Goal: Check status: Check status

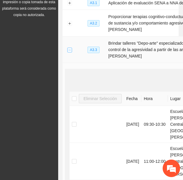
click at [70, 52] on button "Collapse row" at bounding box center [69, 49] width 5 height 5
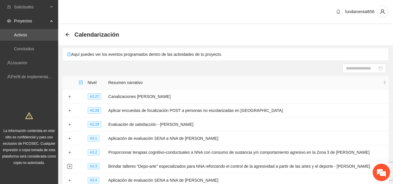
scroll to position [89, 0]
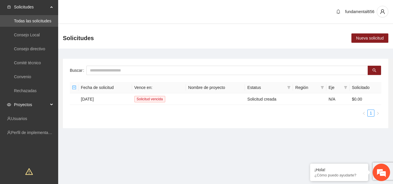
click at [50, 107] on div "Proyectos" at bounding box center [29, 105] width 58 height 12
click at [27, 116] on link "Activos" at bounding box center [20, 118] width 13 height 5
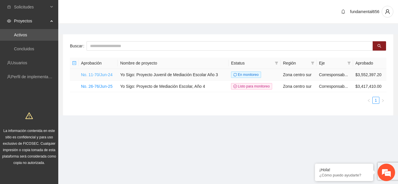
click at [105, 75] on link "No. 11-70/Jun-24" at bounding box center [96, 75] width 31 height 5
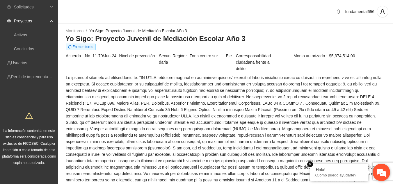
click at [312, 164] on em at bounding box center [310, 165] width 6 height 6
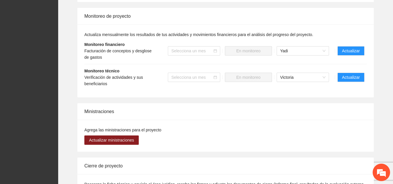
scroll to position [546, 0]
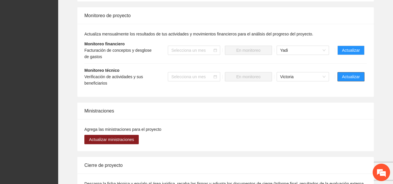
click at [346, 74] on span "Actualizar" at bounding box center [351, 77] width 18 height 6
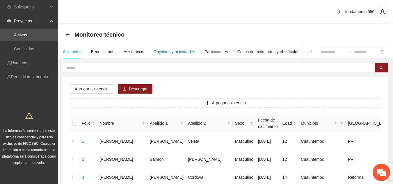
click at [173, 53] on div "Objetivos y actividades" at bounding box center [175, 52] width 42 height 6
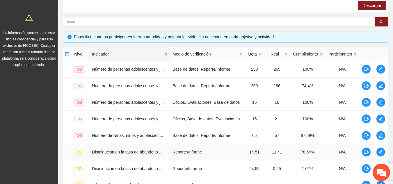
scroll to position [197, 0]
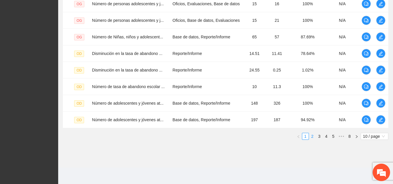
click at [313, 136] on link "2" at bounding box center [313, 136] width 6 height 6
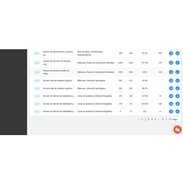
scroll to position [132, 0]
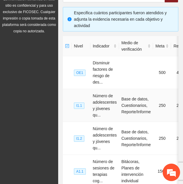
click at [81, 106] on span "I1.1" at bounding box center [79, 105] width 10 height 6
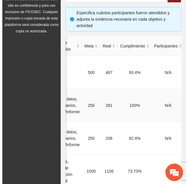
scroll to position [0, 105]
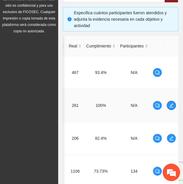
click at [170, 105] on icon "edit" at bounding box center [171, 105] width 5 height 5
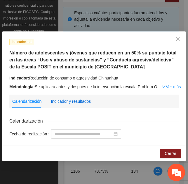
click at [78, 102] on div "Indicador y resultados" at bounding box center [71, 101] width 40 height 6
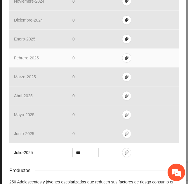
scroll to position [274, 0]
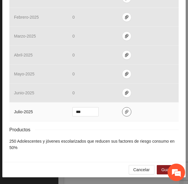
click at [124, 113] on icon "paper-clip" at bounding box center [126, 111] width 5 height 5
click at [158, 171] on button "Guardar" at bounding box center [168, 169] width 24 height 9
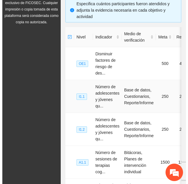
scroll to position [0, 105]
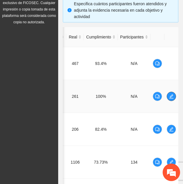
click at [174, 95] on icon "edit" at bounding box center [171, 96] width 5 height 5
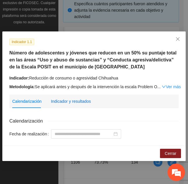
click at [77, 99] on div "Indicador y resultados" at bounding box center [71, 101] width 40 height 6
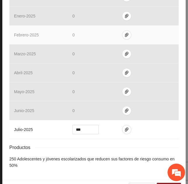
scroll to position [274, 0]
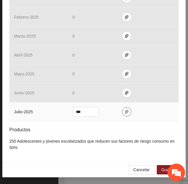
click at [125, 114] on icon "paper-clip" at bounding box center [126, 112] width 3 height 4
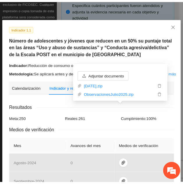
scroll to position [9, 0]
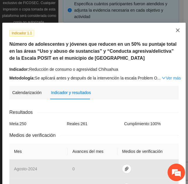
click at [176, 31] on icon "close" at bounding box center [177, 30] width 3 height 3
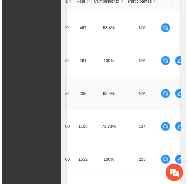
scroll to position [0, 105]
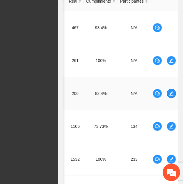
click at [171, 93] on icon "edit" at bounding box center [171, 93] width 5 height 5
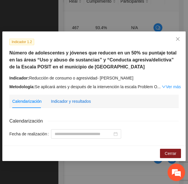
click at [77, 102] on div "Indicador y resultados" at bounding box center [71, 101] width 40 height 6
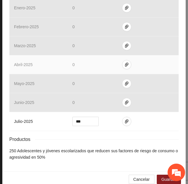
scroll to position [274, 0]
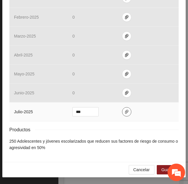
click at [125, 112] on icon "paper-clip" at bounding box center [126, 112] width 3 height 4
click at [161, 169] on span "Guardar" at bounding box center [168, 170] width 15 height 6
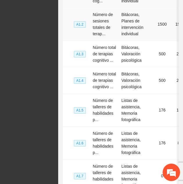
scroll to position [393, 0]
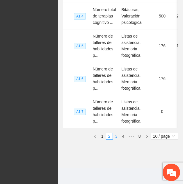
click at [116, 137] on link "3" at bounding box center [116, 136] width 6 height 6
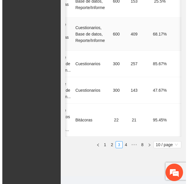
scroll to position [0, 108]
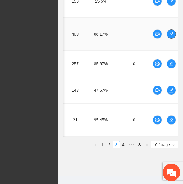
click at [172, 32] on icon "edit" at bounding box center [171, 34] width 4 height 4
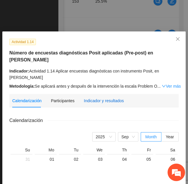
click at [118, 98] on div "Indicador y resultados" at bounding box center [104, 101] width 40 height 6
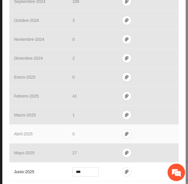
scroll to position [241, 0]
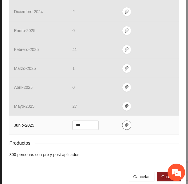
click at [125, 123] on icon "paper-clip" at bounding box center [126, 125] width 3 height 4
click at [161, 174] on span "Guardar" at bounding box center [168, 177] width 15 height 6
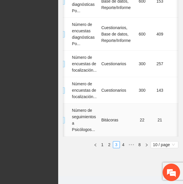
scroll to position [0, 0]
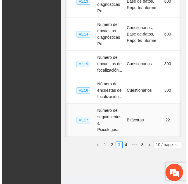
scroll to position [0, 108]
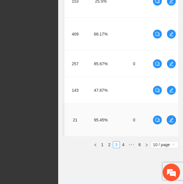
click at [173, 118] on icon "edit" at bounding box center [171, 120] width 5 height 5
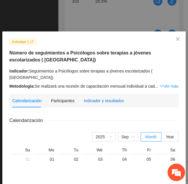
click at [102, 98] on div "Indicador y resultados" at bounding box center [104, 101] width 40 height 6
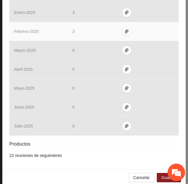
scroll to position [261, 0]
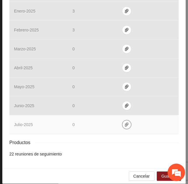
click at [122, 122] on span "paper-clip" at bounding box center [126, 124] width 9 height 5
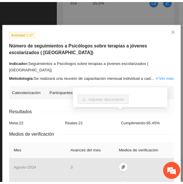
scroll to position [0, 0]
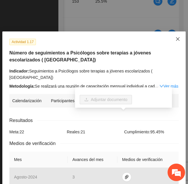
click at [175, 39] on icon "close" at bounding box center [177, 39] width 5 height 5
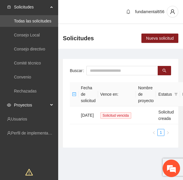
click at [47, 103] on span "Proyectos" at bounding box center [31, 105] width 34 height 12
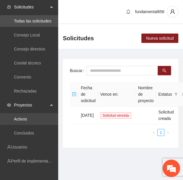
click at [27, 116] on link "Activos" at bounding box center [20, 118] width 13 height 5
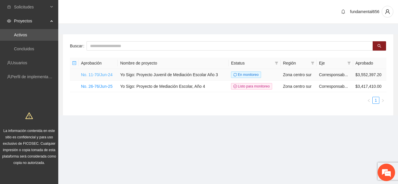
click at [107, 75] on link "No. 11-70/Jun-24" at bounding box center [96, 75] width 31 height 5
click at [102, 84] on link "No. 26-76/Jun-25" at bounding box center [96, 86] width 31 height 5
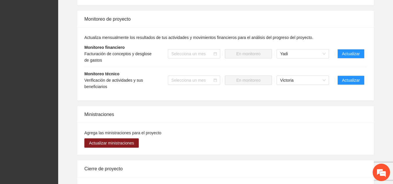
scroll to position [555, 0]
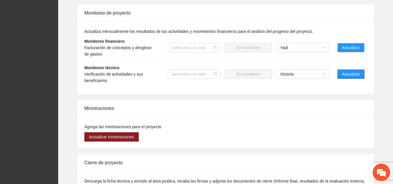
click at [183, 71] on span "Actualizar" at bounding box center [351, 74] width 18 height 6
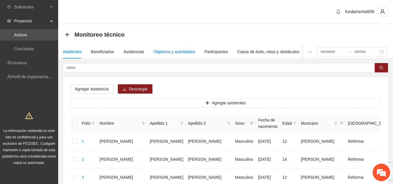
click at [183, 51] on div "Objetivos y actividades" at bounding box center [175, 52] width 42 height 6
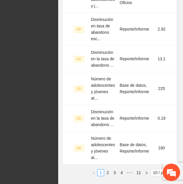
scroll to position [381, 0]
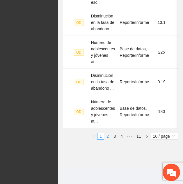
click at [107, 137] on link "2" at bounding box center [108, 136] width 6 height 6
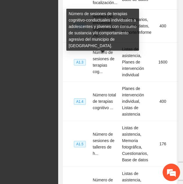
scroll to position [303, 0]
